Goal: Transaction & Acquisition: Purchase product/service

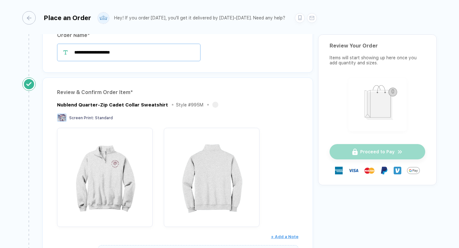
scroll to position [40, 0]
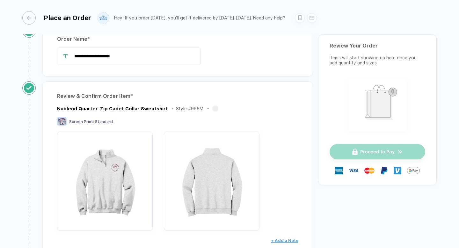
drag, startPoint x: 121, startPoint y: 57, endPoint x: 73, endPoint y: 55, distance: 47.6
click at [73, 55] on div "**********" at bounding box center [177, 57] width 241 height 18
drag, startPoint x: 143, startPoint y: 53, endPoint x: 143, endPoint y: 61, distance: 8.0
click at [143, 61] on input "**********" at bounding box center [129, 57] width 144 height 18
paste input "**********"
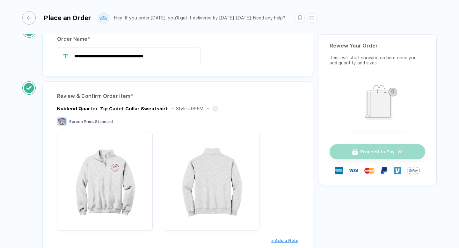
type input "**********"
click at [209, 76] on div "**********" at bounding box center [177, 50] width 271 height 52
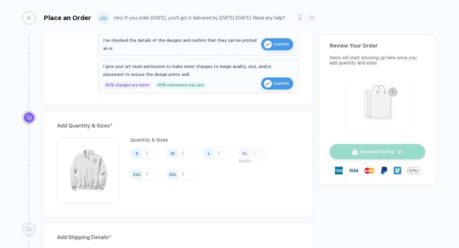
scroll to position [265, 0]
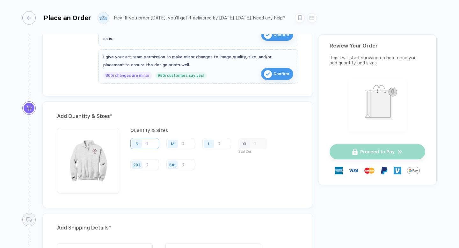
click at [155, 145] on input "number" at bounding box center [144, 143] width 29 height 11
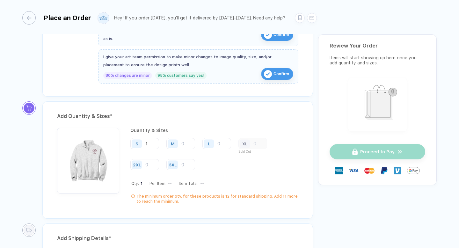
type input "1"
click at [185, 144] on input "number" at bounding box center [180, 143] width 29 height 11
type input "1"
click at [219, 144] on input "number" at bounding box center [217, 143] width 29 height 11
type input "2"
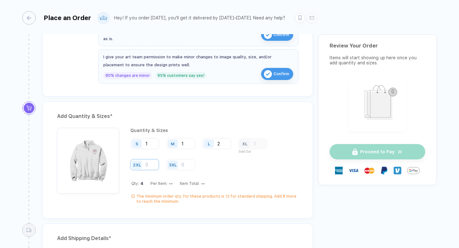
click at [152, 166] on input "number" at bounding box center [144, 164] width 29 height 11
type input "4"
click at [226, 166] on div "S 1 M 1 L 2 XL Sold Out 2XL 4 3XL" at bounding box center [214, 154] width 168 height 33
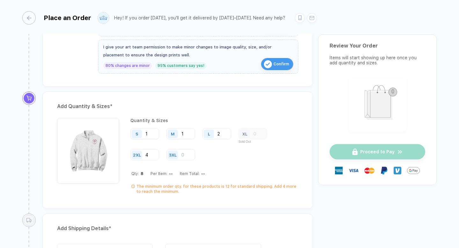
scroll to position [278, 0]
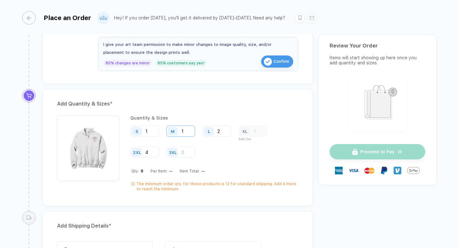
click at [186, 130] on input "1" at bounding box center [180, 131] width 29 height 11
type input "3"
click at [222, 131] on input "2" at bounding box center [217, 131] width 29 height 11
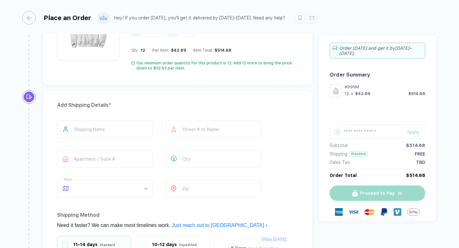
scroll to position [404, 0]
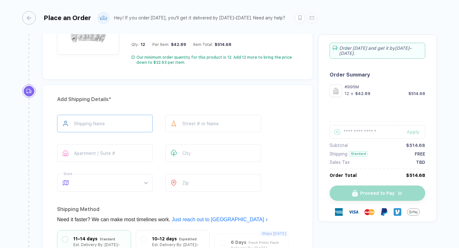
type input "4"
click at [129, 125] on input "text" at bounding box center [105, 124] width 96 height 18
type input "**********"
click at [211, 122] on input "text" at bounding box center [214, 124] width 96 height 18
type input "**********"
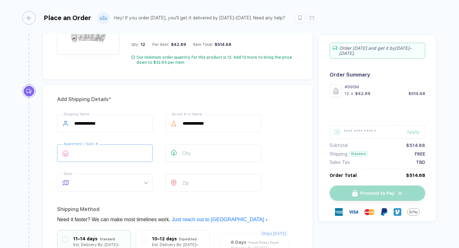
click at [125, 159] on input "text" at bounding box center [105, 153] width 96 height 18
drag, startPoint x: 108, startPoint y: 156, endPoint x: 72, endPoint y: 154, distance: 36.4
click at [72, 154] on div "**********" at bounding box center [105, 153] width 96 height 18
type input "*"
type input "****"
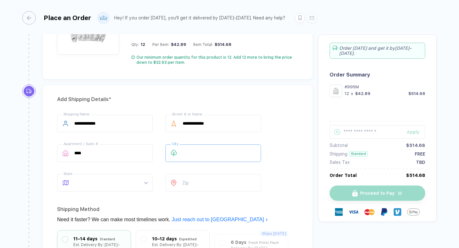
click at [201, 156] on input "text" at bounding box center [214, 153] width 96 height 18
click at [139, 183] on span at bounding box center [110, 182] width 73 height 17
type input "********"
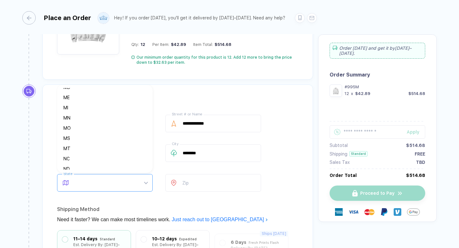
scroll to position [213, 0]
click at [102, 125] on div "MO" at bounding box center [102, 124] width 78 height 7
click at [196, 181] on input "number" at bounding box center [214, 183] width 96 height 18
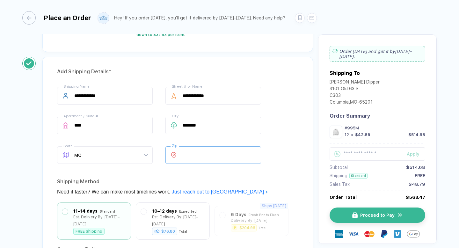
scroll to position [428, 0]
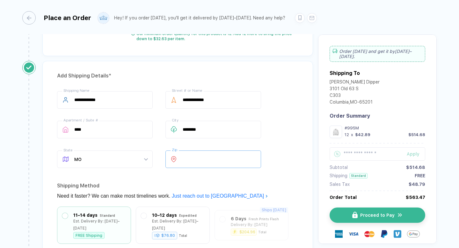
type input "*****"
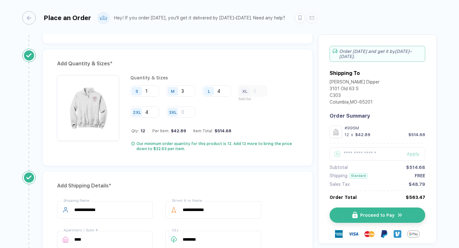
scroll to position [317, 0]
click at [190, 93] on input "3" at bounding box center [180, 91] width 29 height 11
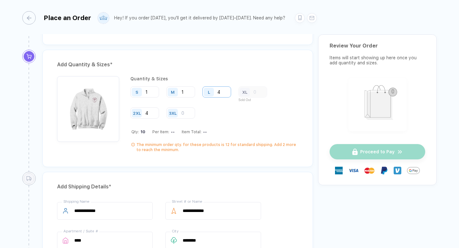
type input "1"
click at [222, 94] on input "4" at bounding box center [217, 91] width 29 height 11
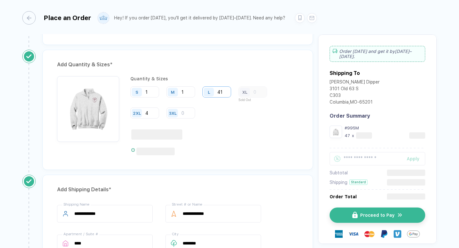
type input "4"
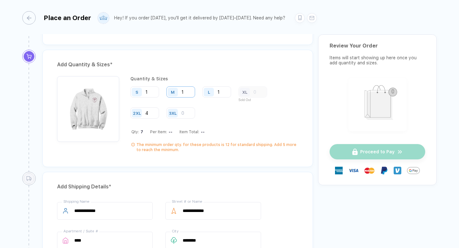
type input "1"
click at [187, 92] on input "1" at bounding box center [180, 91] width 29 height 11
type input "3"
click at [224, 91] on input "1" at bounding box center [217, 91] width 29 height 11
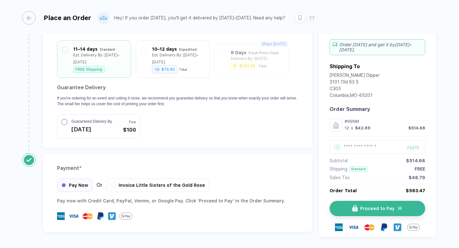
scroll to position [610, 0]
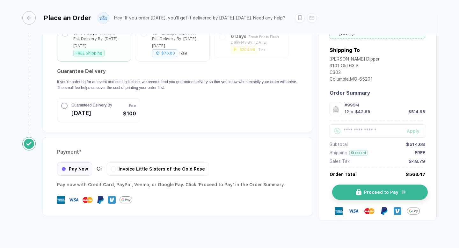
type input "4"
click at [379, 190] on span "Proceed to Pay" at bounding box center [381, 192] width 34 height 5
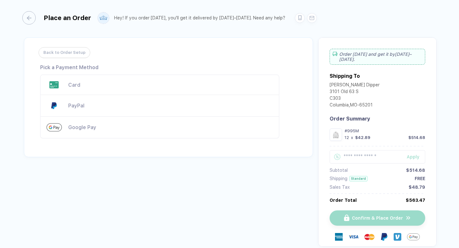
click at [102, 83] on div "Card" at bounding box center [170, 85] width 205 height 6
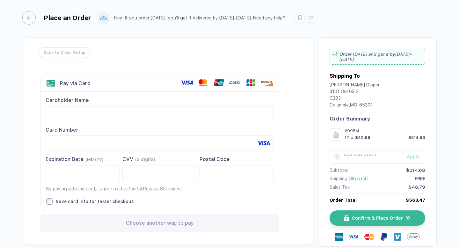
scroll to position [36, 0]
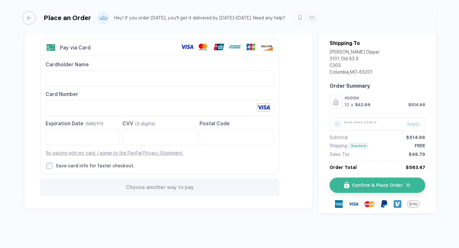
click at [169, 122] on div "CVV (3 digits)" at bounding box center [159, 123] width 74 height 7
click at [217, 165] on label "Save card info for faster checkout." at bounding box center [160, 166] width 228 height 6
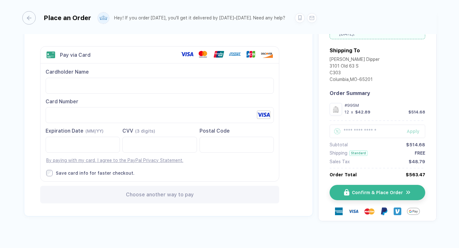
scroll to position [30, 0]
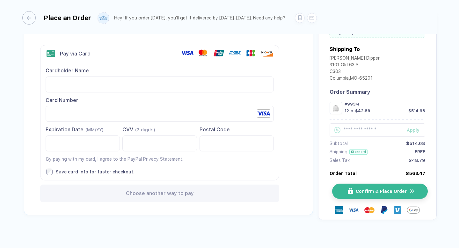
click at [377, 189] on span "Confirm & Place Order" at bounding box center [381, 191] width 51 height 5
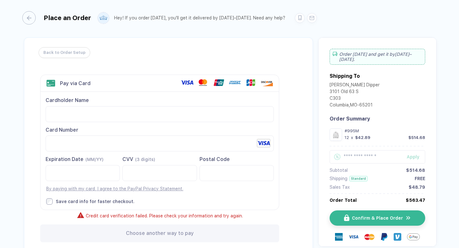
scroll to position [34, 0]
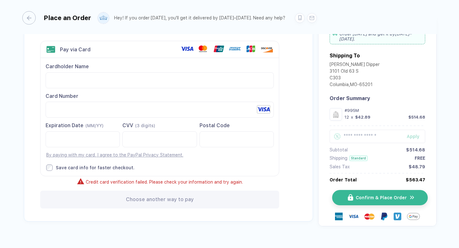
click at [377, 203] on button "Confirm & Place Order" at bounding box center [380, 197] width 96 height 15
click at [224, 178] on div "Credit card verification failed. Please check your information and try again." at bounding box center [159, 182] width 239 height 9
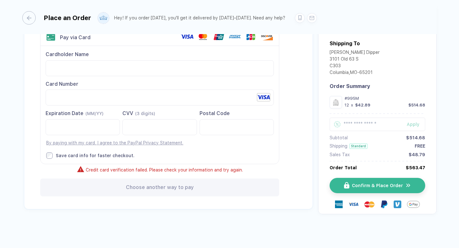
scroll to position [46, 0]
click at [391, 181] on button "Confirm & Place Order" at bounding box center [380, 185] width 96 height 15
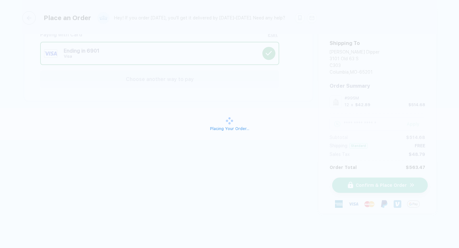
scroll to position [33, 0]
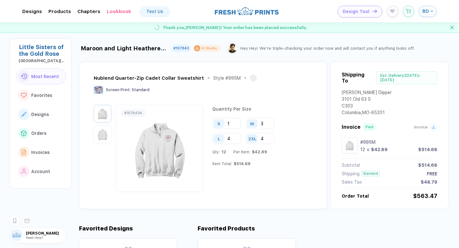
click at [430, 11] on div "button" at bounding box center [431, 11] width 4 height 3
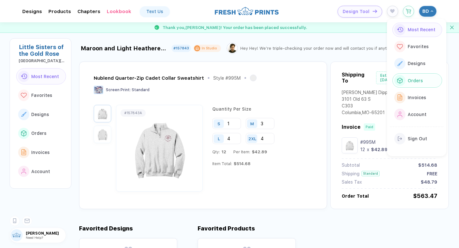
click at [412, 78] on span "Orders" at bounding box center [415, 80] width 15 height 5
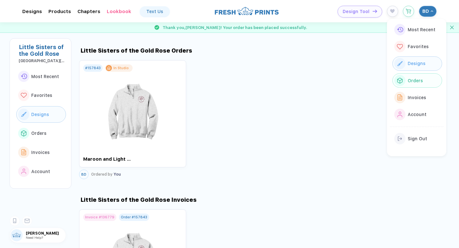
scroll to position [436, 0]
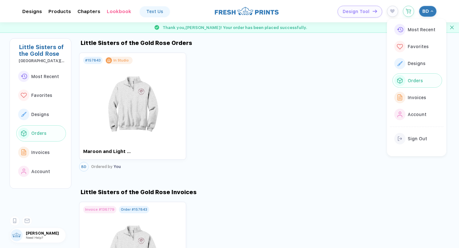
click at [311, 110] on div "# 157843 In Studio Maroon and Light Heathered Grey Quarter Zip BD Ordered by You" at bounding box center [269, 112] width 380 height 122
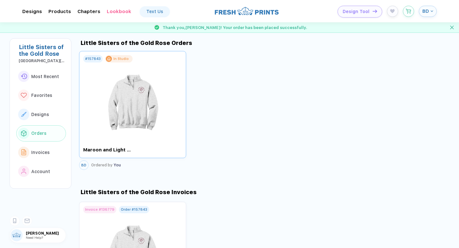
click at [132, 95] on img at bounding box center [133, 100] width 72 height 75
